Goal: Use online tool/utility: Utilize a website feature to perform a specific function

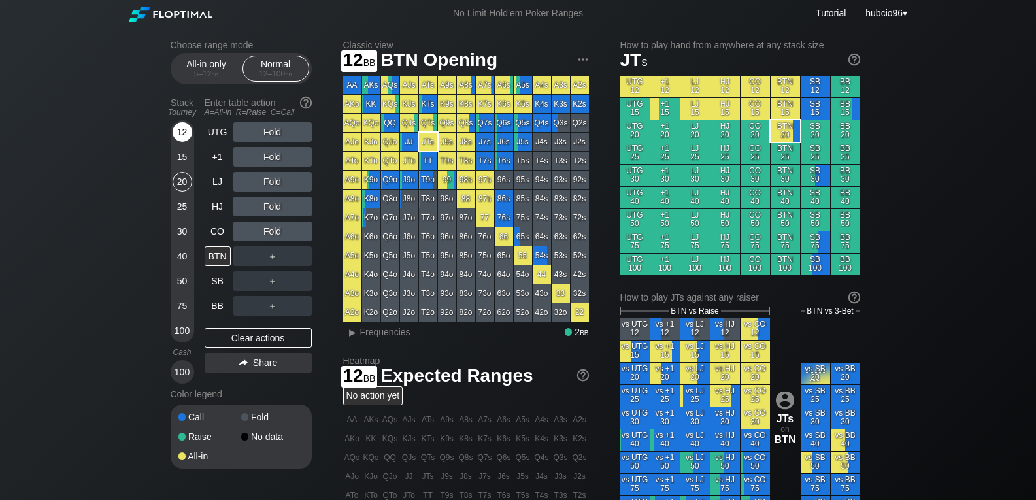
click at [180, 131] on div "12" at bounding box center [183, 132] width 20 height 20
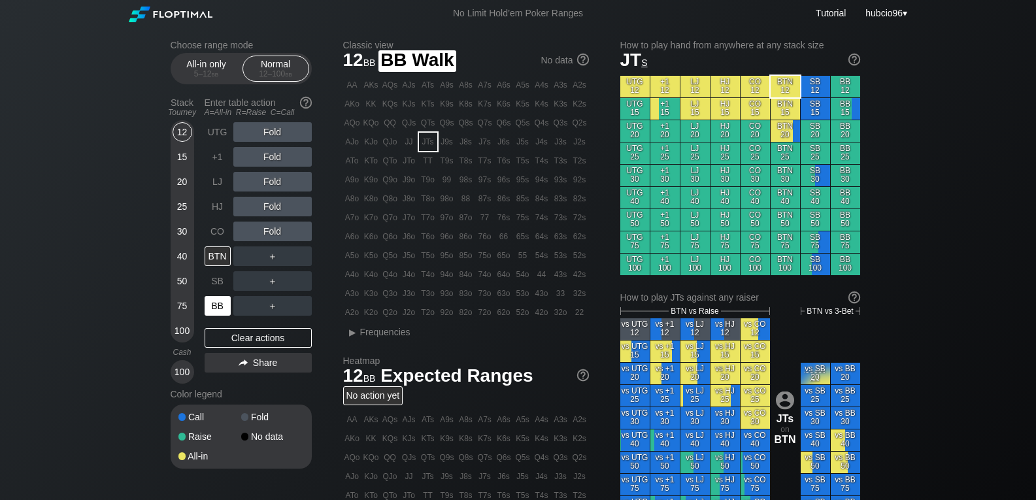
click at [215, 310] on div "BB" at bounding box center [218, 306] width 26 height 20
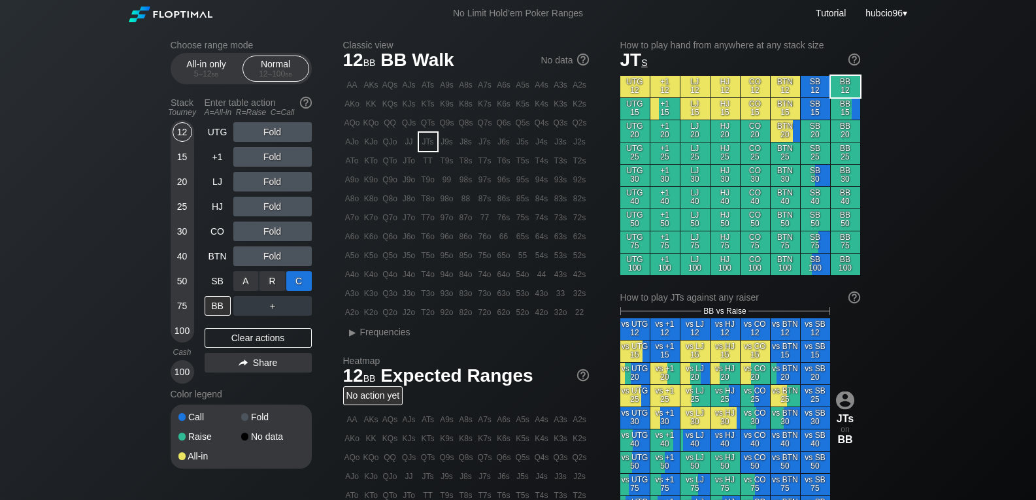
click at [297, 279] on div "C ✕" at bounding box center [298, 281] width 25 height 20
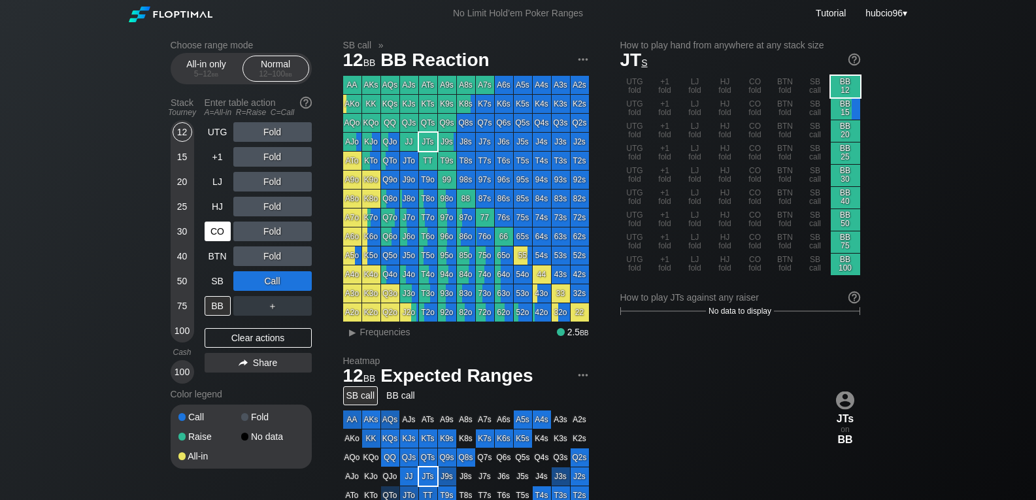
click at [211, 226] on div "CO" at bounding box center [218, 232] width 26 height 20
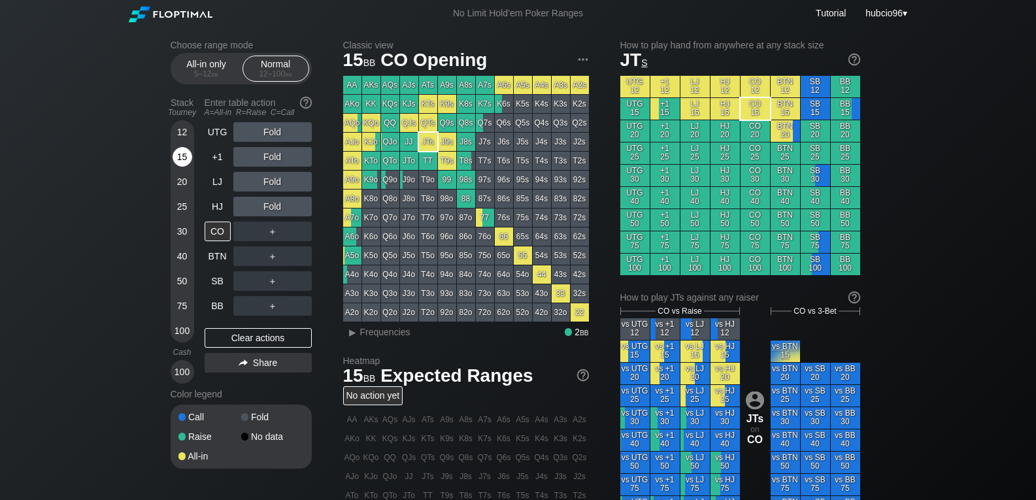
click at [184, 157] on div "15" at bounding box center [183, 157] width 20 height 20
click at [180, 180] on div "20" at bounding box center [183, 182] width 20 height 20
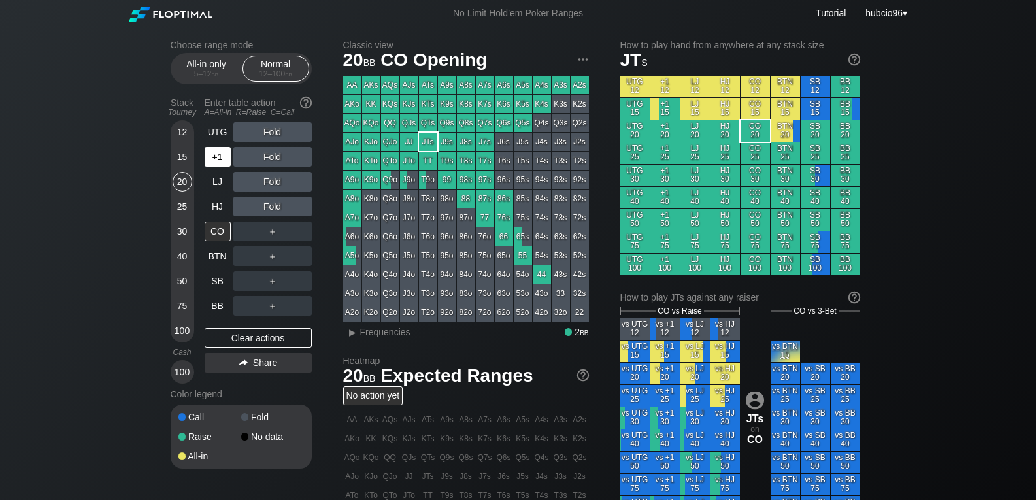
click at [213, 154] on div "+1" at bounding box center [218, 157] width 26 height 20
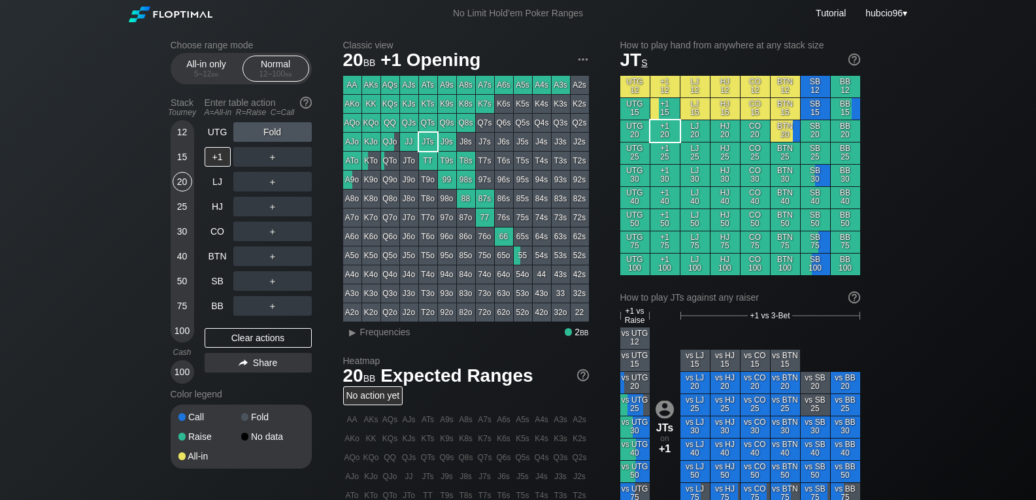
click at [181, 260] on div "40" at bounding box center [183, 256] width 20 height 20
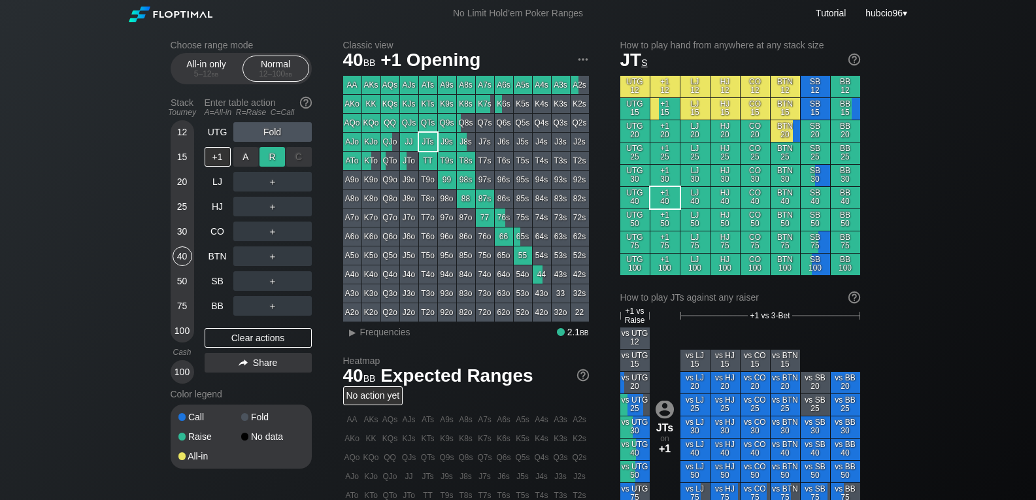
click at [272, 154] on div "R ✕" at bounding box center [272, 157] width 25 height 20
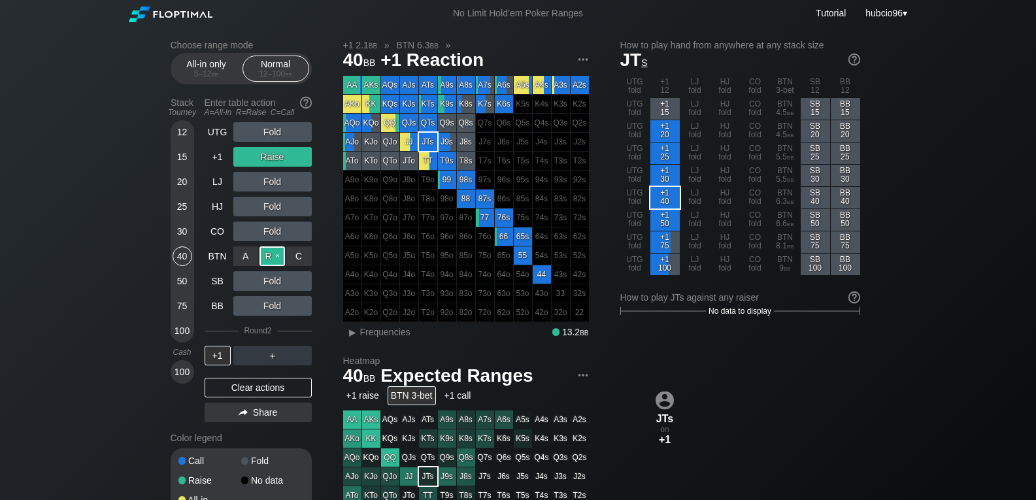
click at [270, 254] on div "R ✕" at bounding box center [272, 256] width 25 height 20
click at [178, 203] on div "25" at bounding box center [183, 207] width 20 height 20
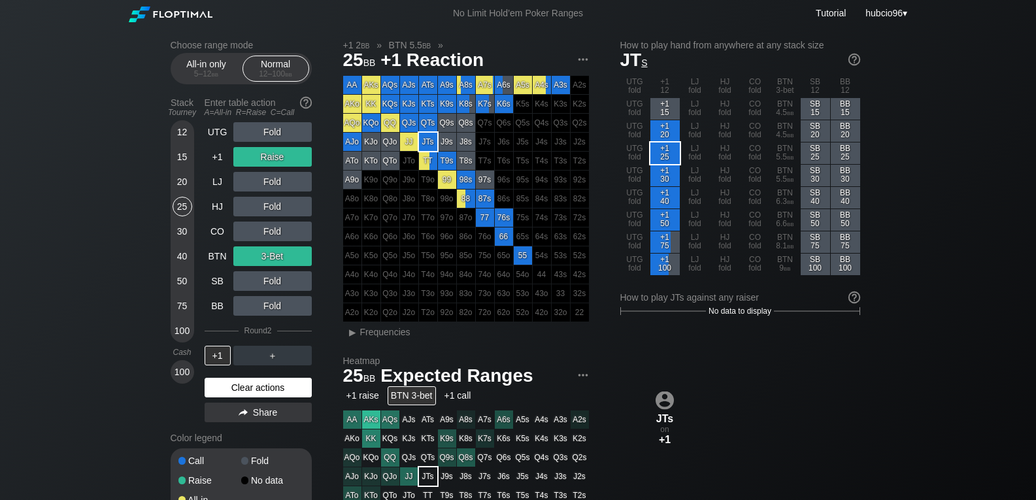
click at [234, 389] on div "Clear actions" at bounding box center [258, 388] width 107 height 20
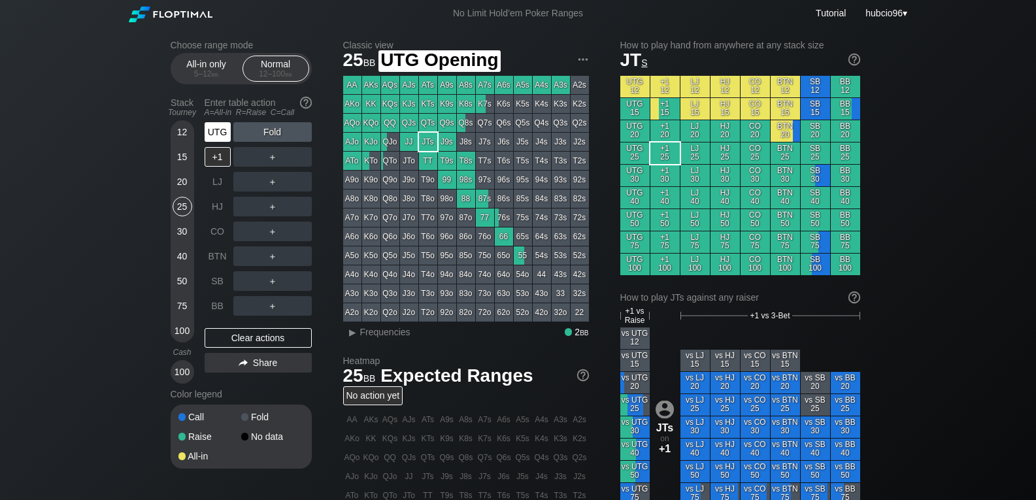
click at [213, 133] on div "UTG" at bounding box center [218, 132] width 26 height 20
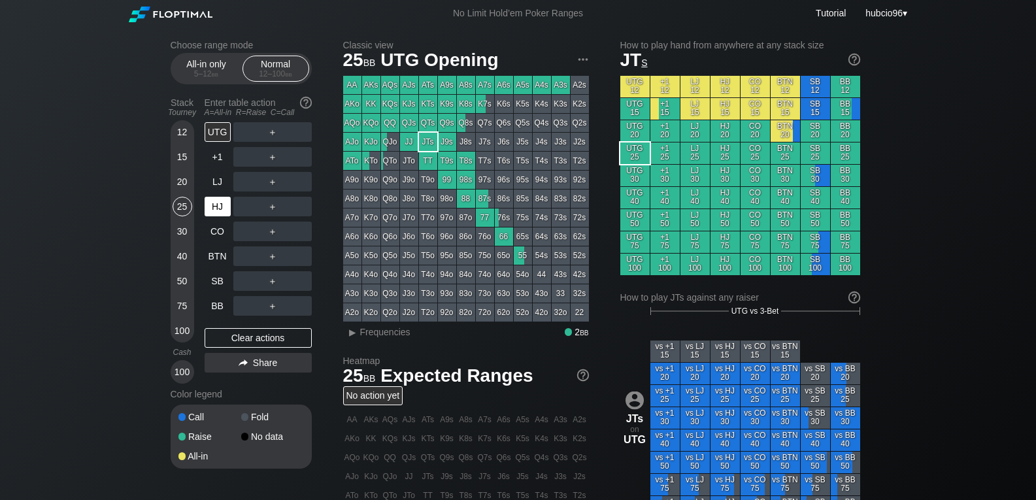
click at [220, 205] on div "HJ" at bounding box center [218, 207] width 26 height 20
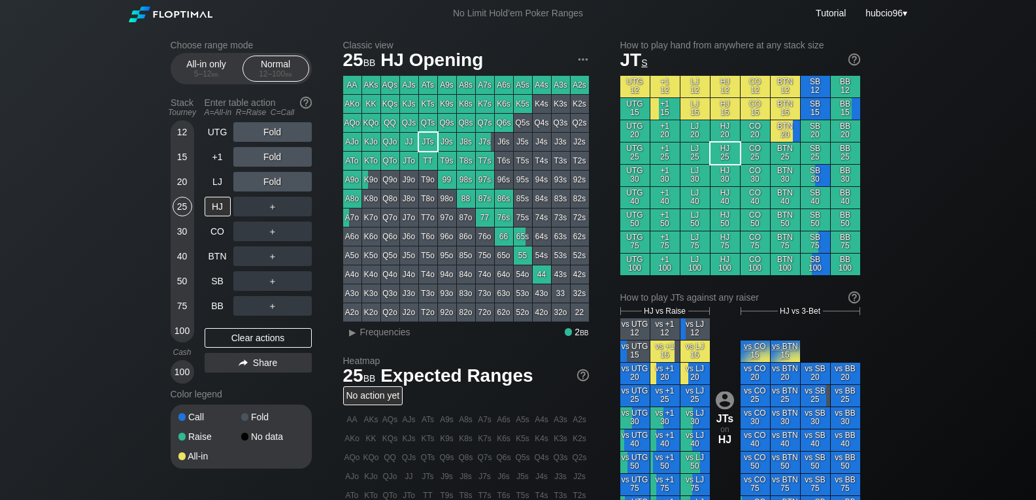
click at [182, 253] on div "40" at bounding box center [183, 256] width 20 height 20
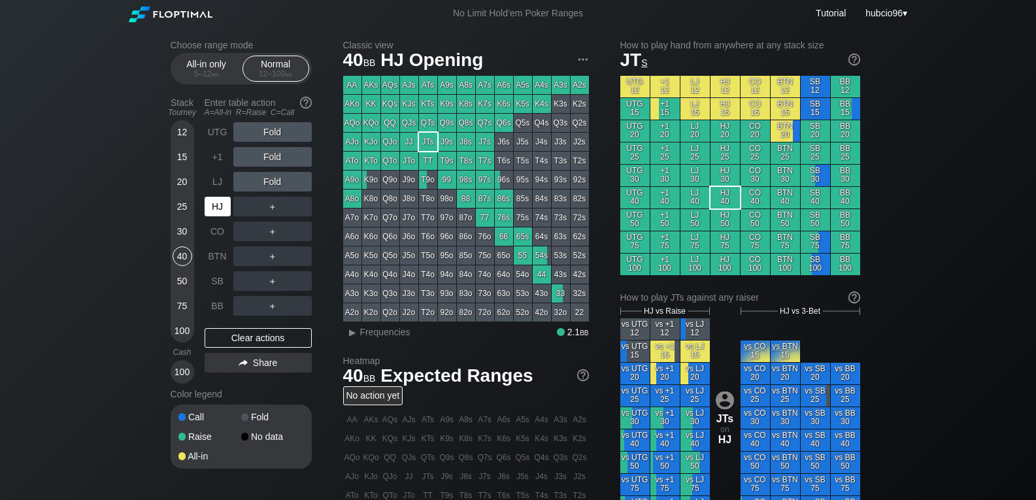
click at [220, 210] on div "HJ" at bounding box center [218, 207] width 26 height 20
click at [103, 126] on div "Choose range mode All-in only 5 – 12 bb Normal 12 – 100 bb Stack Tourney Enter …" at bounding box center [518, 444] width 1036 height 835
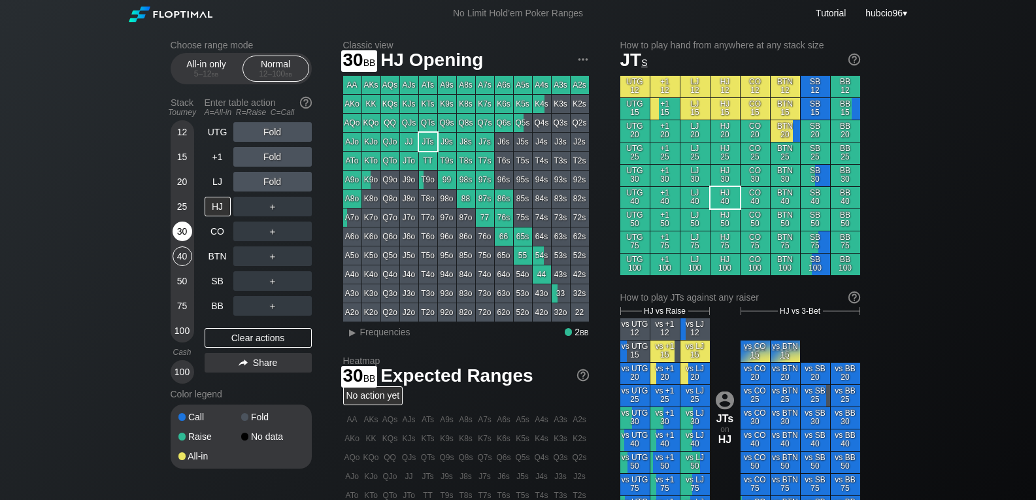
click at [186, 232] on div "30" at bounding box center [183, 232] width 20 height 20
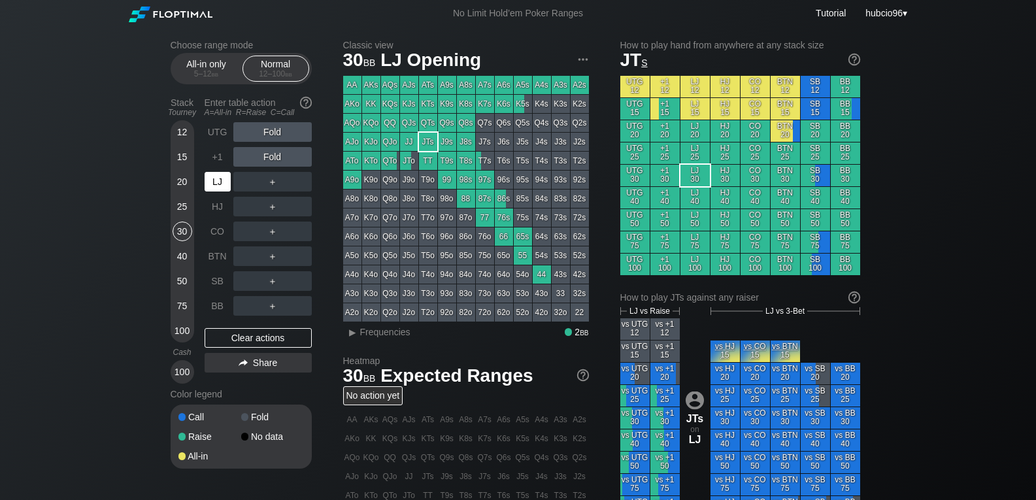
click at [217, 180] on div "LJ" at bounding box center [218, 182] width 26 height 20
click at [69, 268] on div "Choose range mode All-in only 5 – 12 bb Normal 12 – 100 bb Stack Tourney Enter …" at bounding box center [518, 444] width 1036 height 835
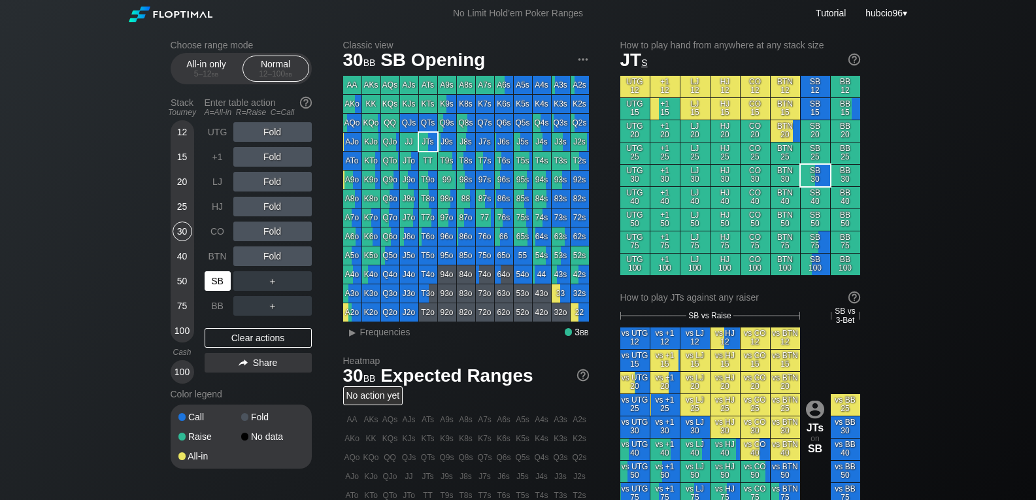
click at [214, 285] on div "SB" at bounding box center [218, 281] width 26 height 20
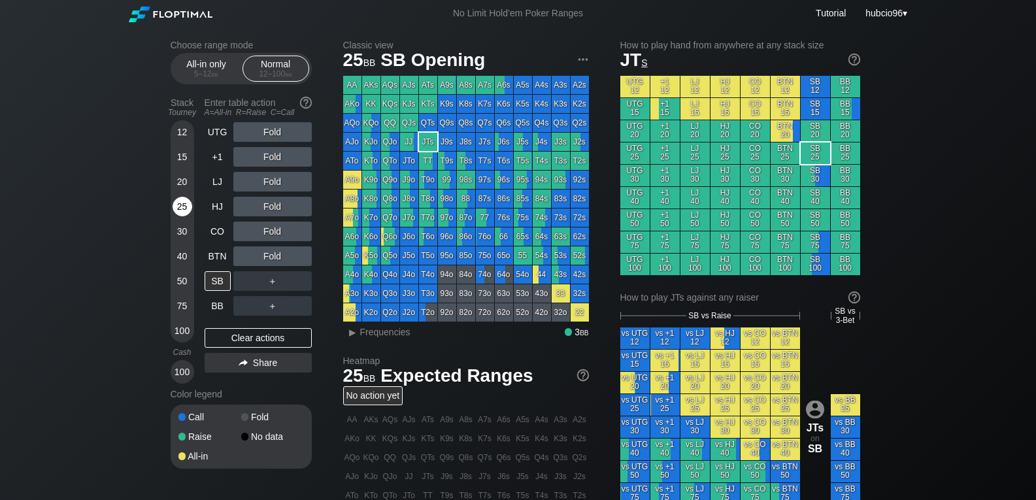
click at [181, 212] on div "25" at bounding box center [183, 207] width 20 height 20
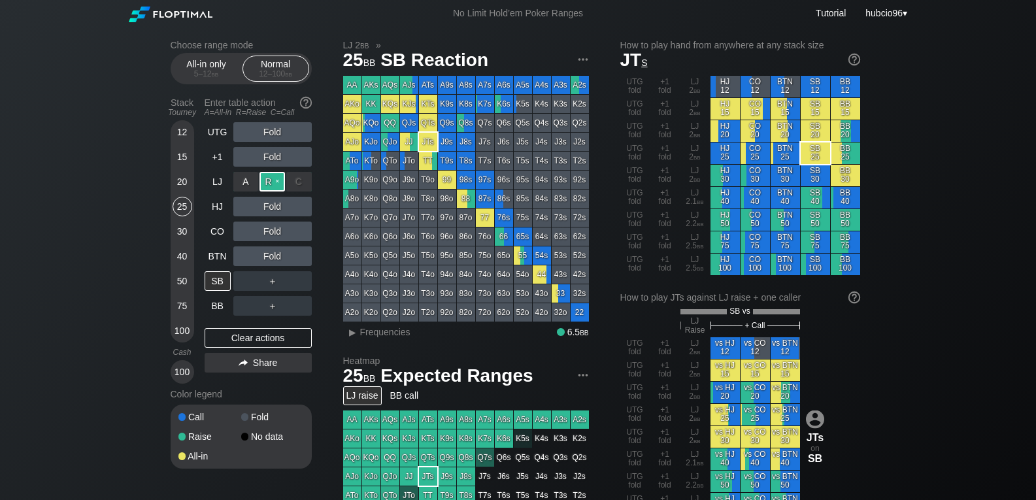
click at [273, 182] on div "R ✕" at bounding box center [272, 182] width 25 height 20
click at [220, 285] on div "SB" at bounding box center [218, 281] width 26 height 20
click at [78, 330] on div "Choose range mode All-in only 5 – 12 bb Normal 12 – 100 bb Stack Tourney Enter …" at bounding box center [518, 454] width 1036 height 854
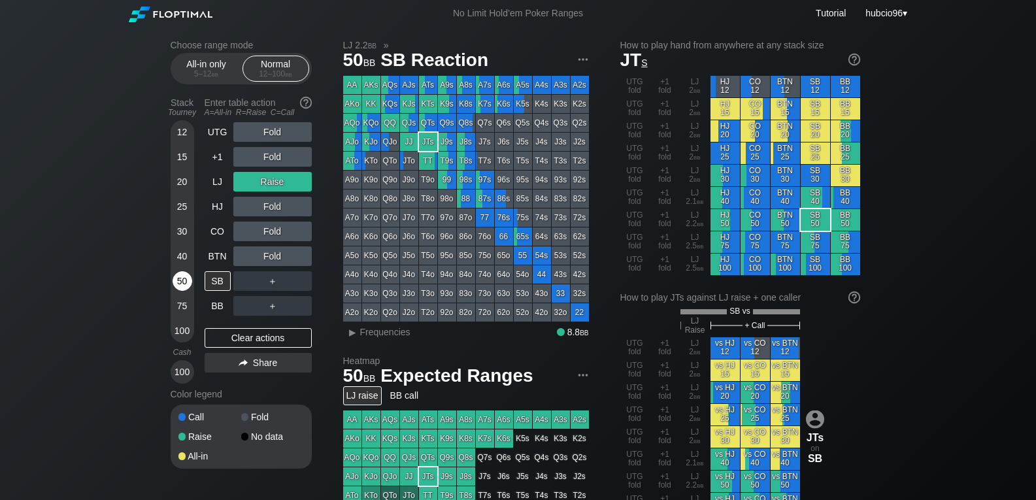
click at [182, 283] on div "50" at bounding box center [183, 281] width 20 height 20
click at [237, 345] on div "Clear actions" at bounding box center [258, 338] width 107 height 20
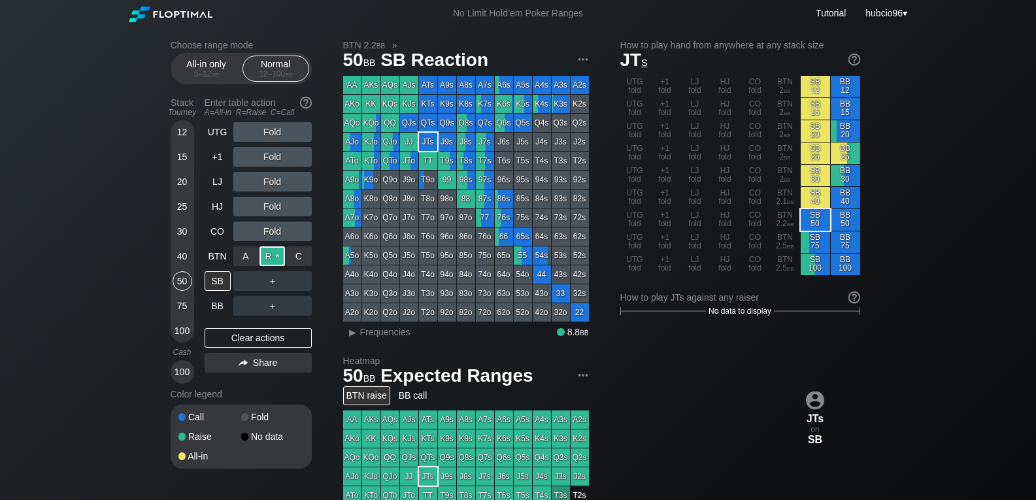
click at [267, 257] on div "R ✕" at bounding box center [272, 256] width 25 height 20
click at [212, 281] on div "SB" at bounding box center [218, 281] width 26 height 20
